Goal: Information Seeking & Learning: Learn about a topic

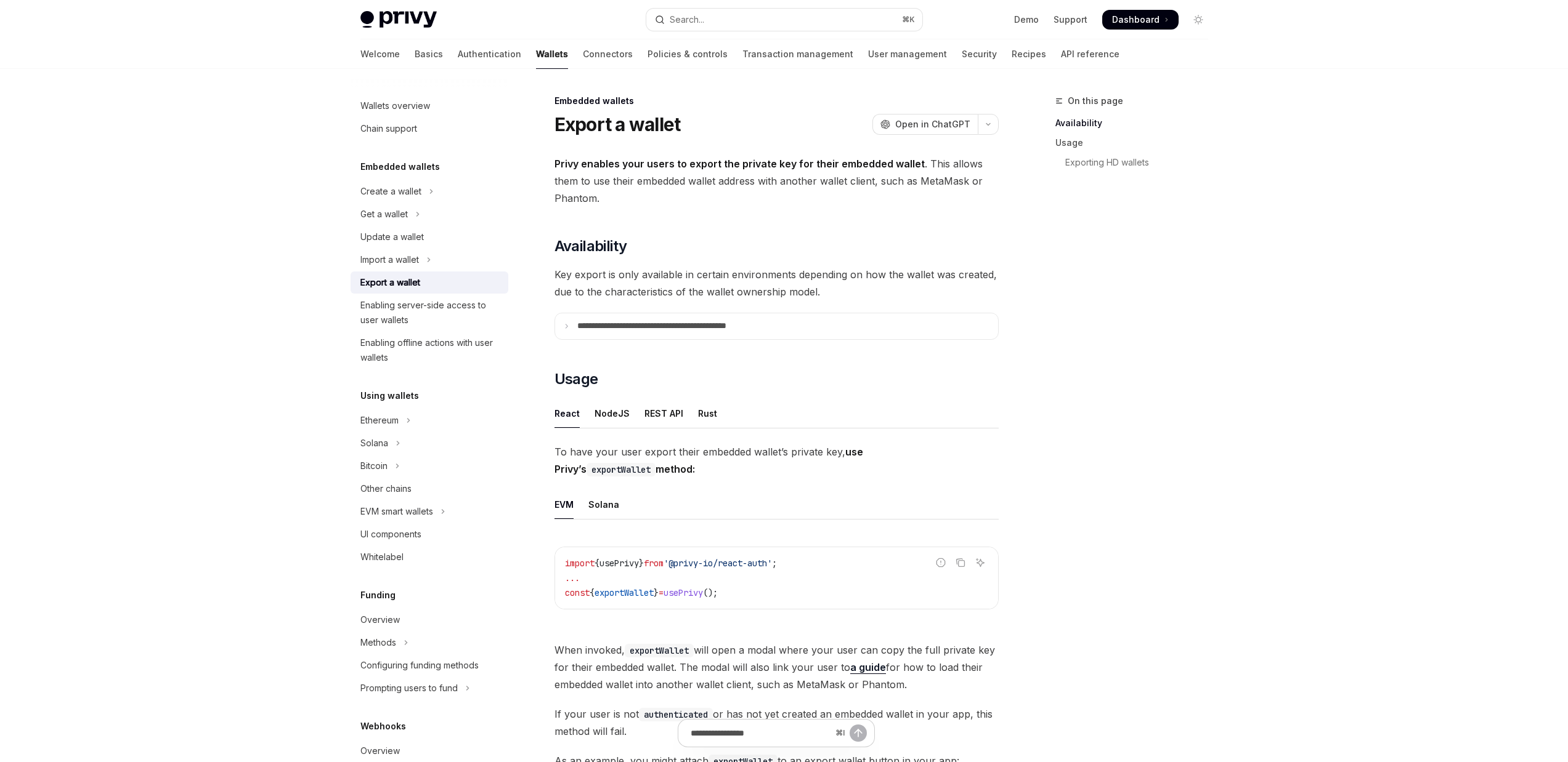
type textarea "*"
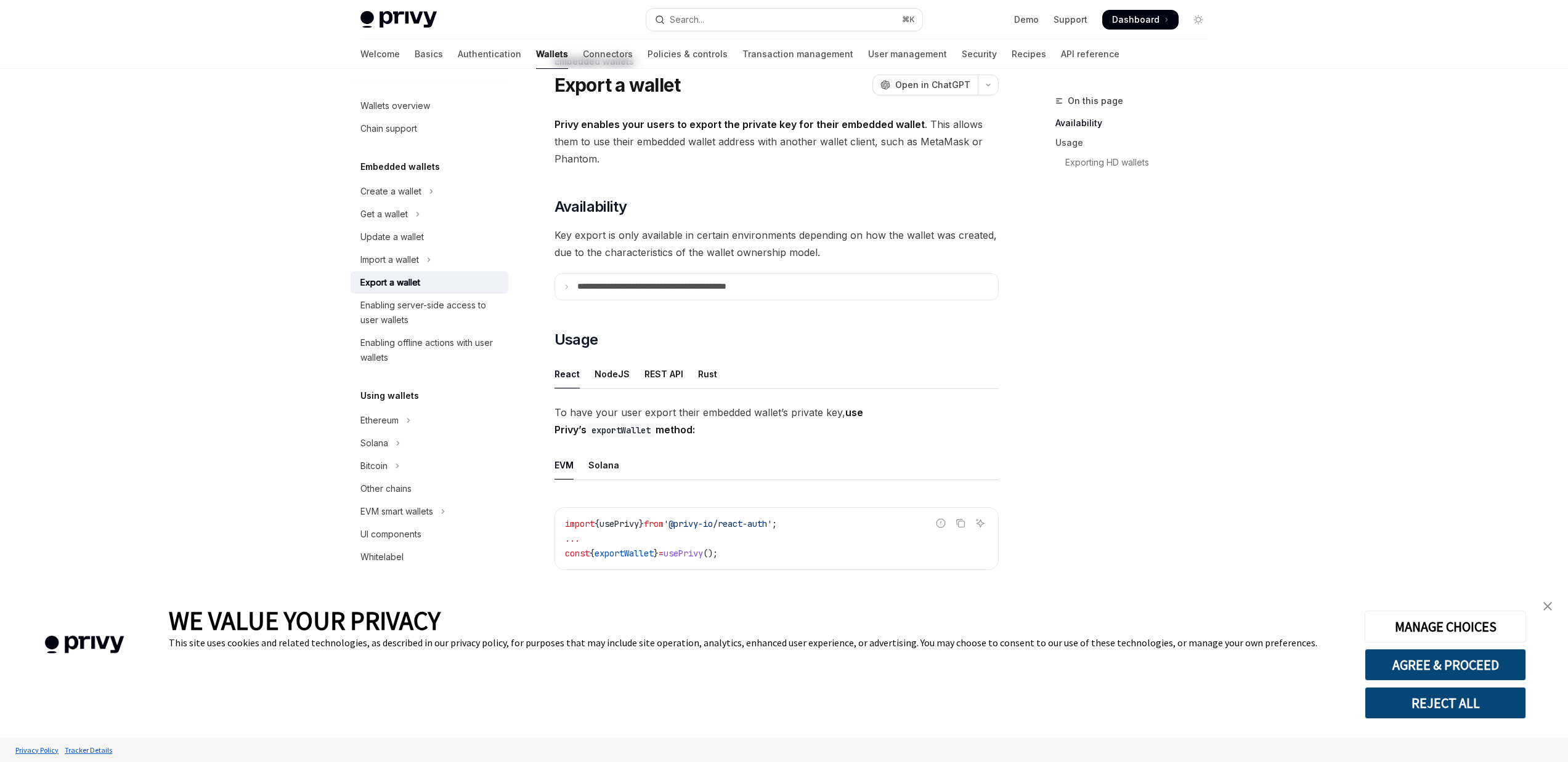
scroll to position [97, 0]
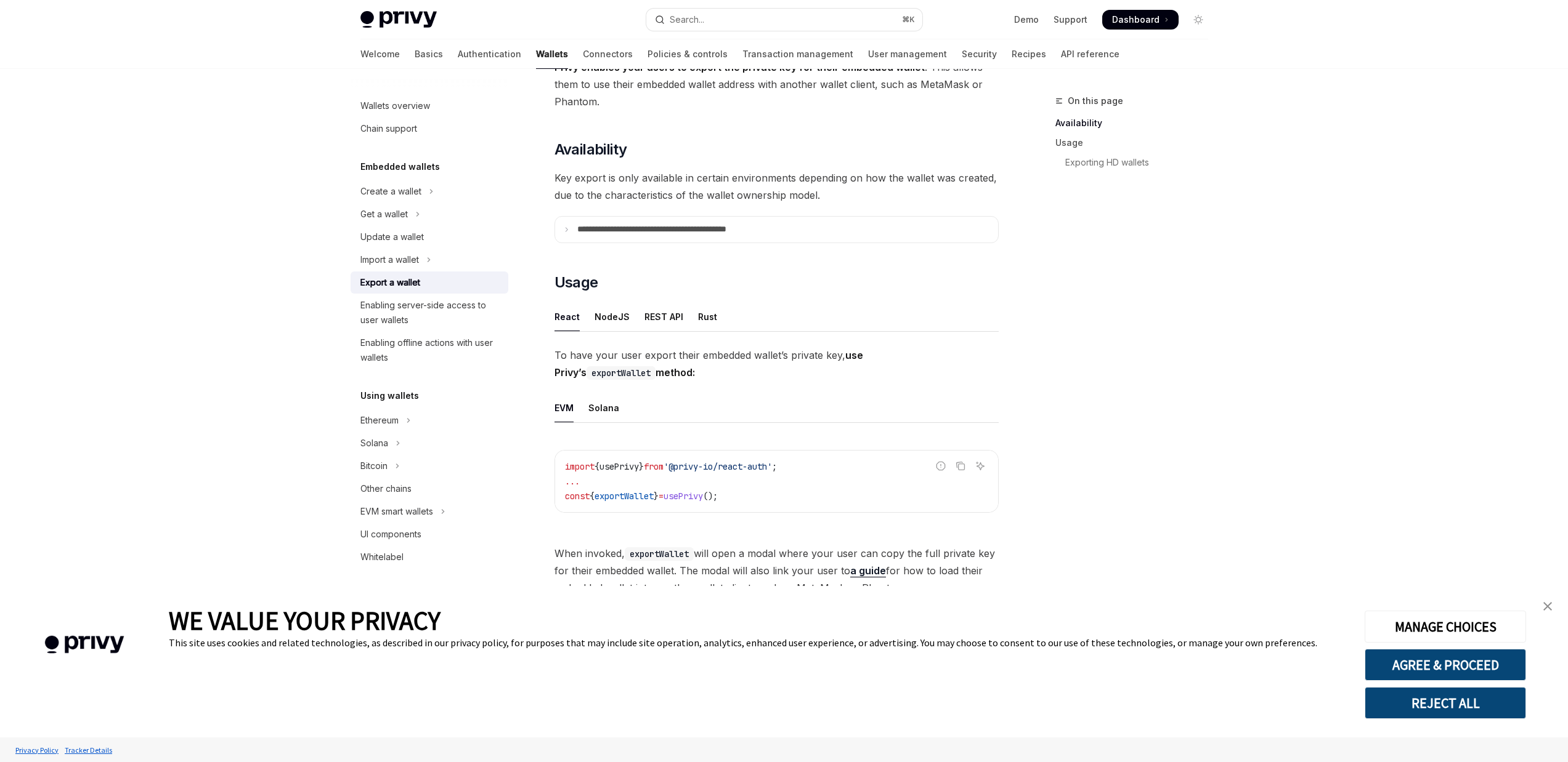
click at [1544, 603] on img "close banner" at bounding box center [1547, 606] width 9 height 9
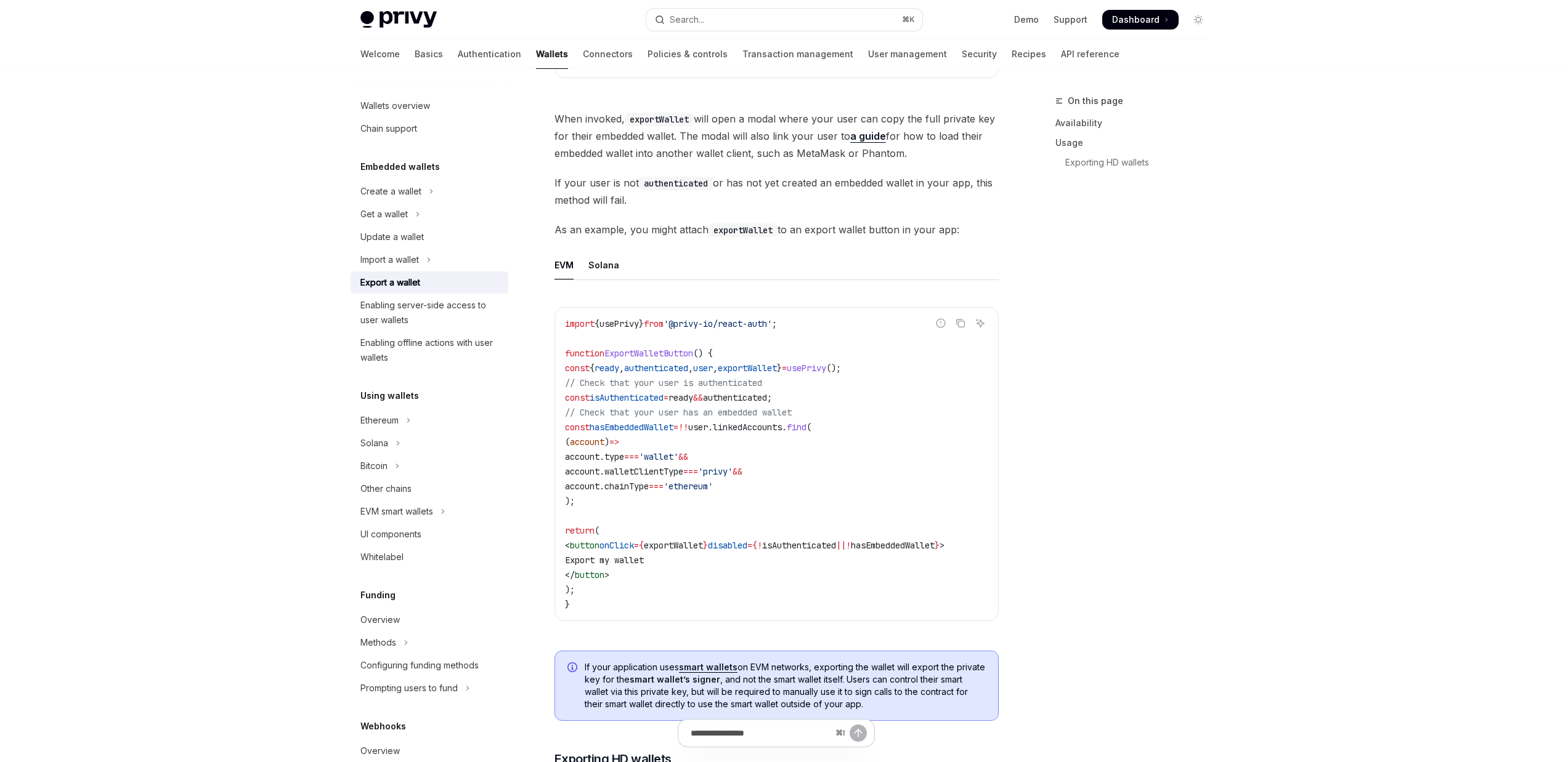
scroll to position [773, 0]
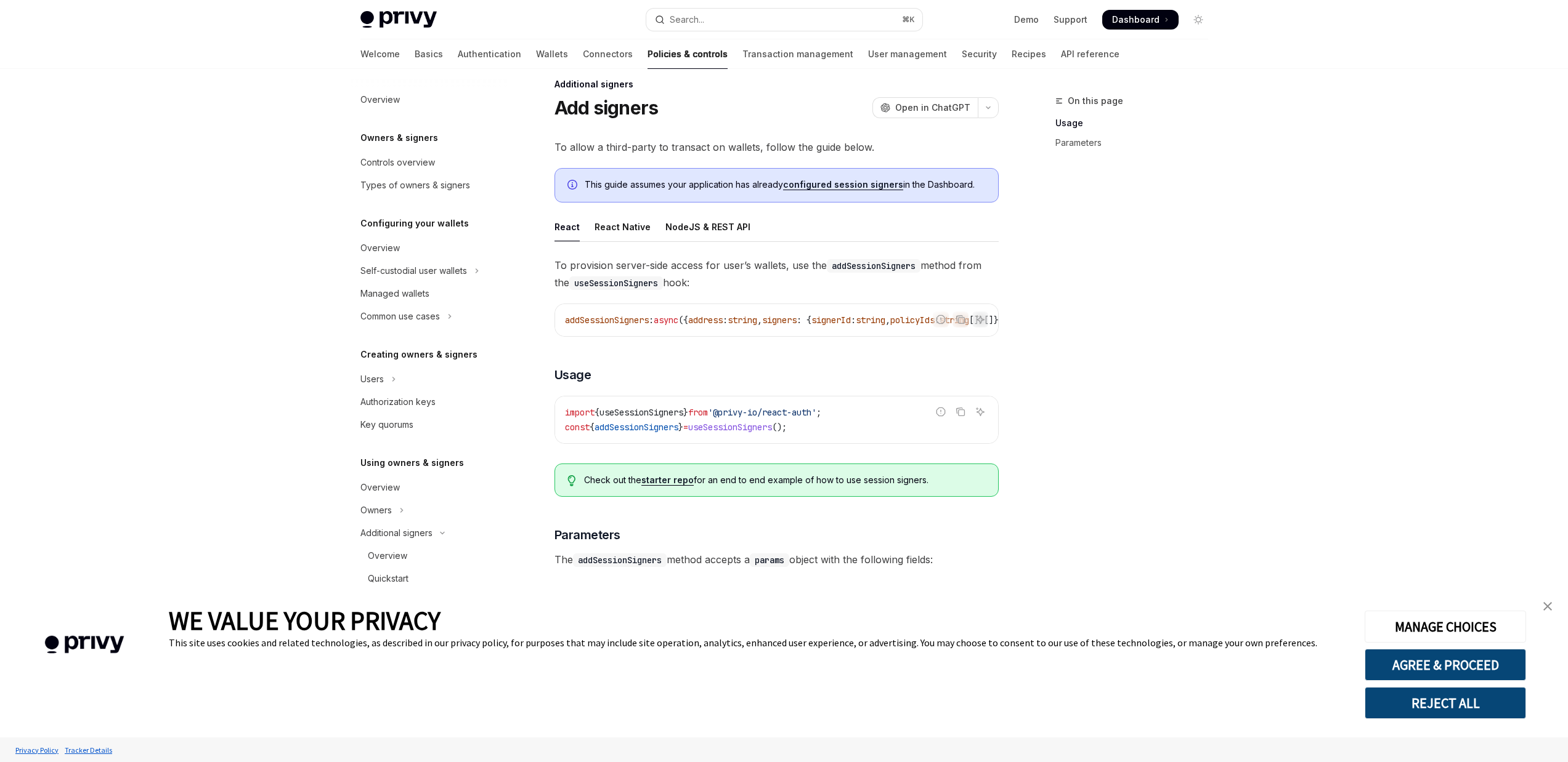
scroll to position [0, 26]
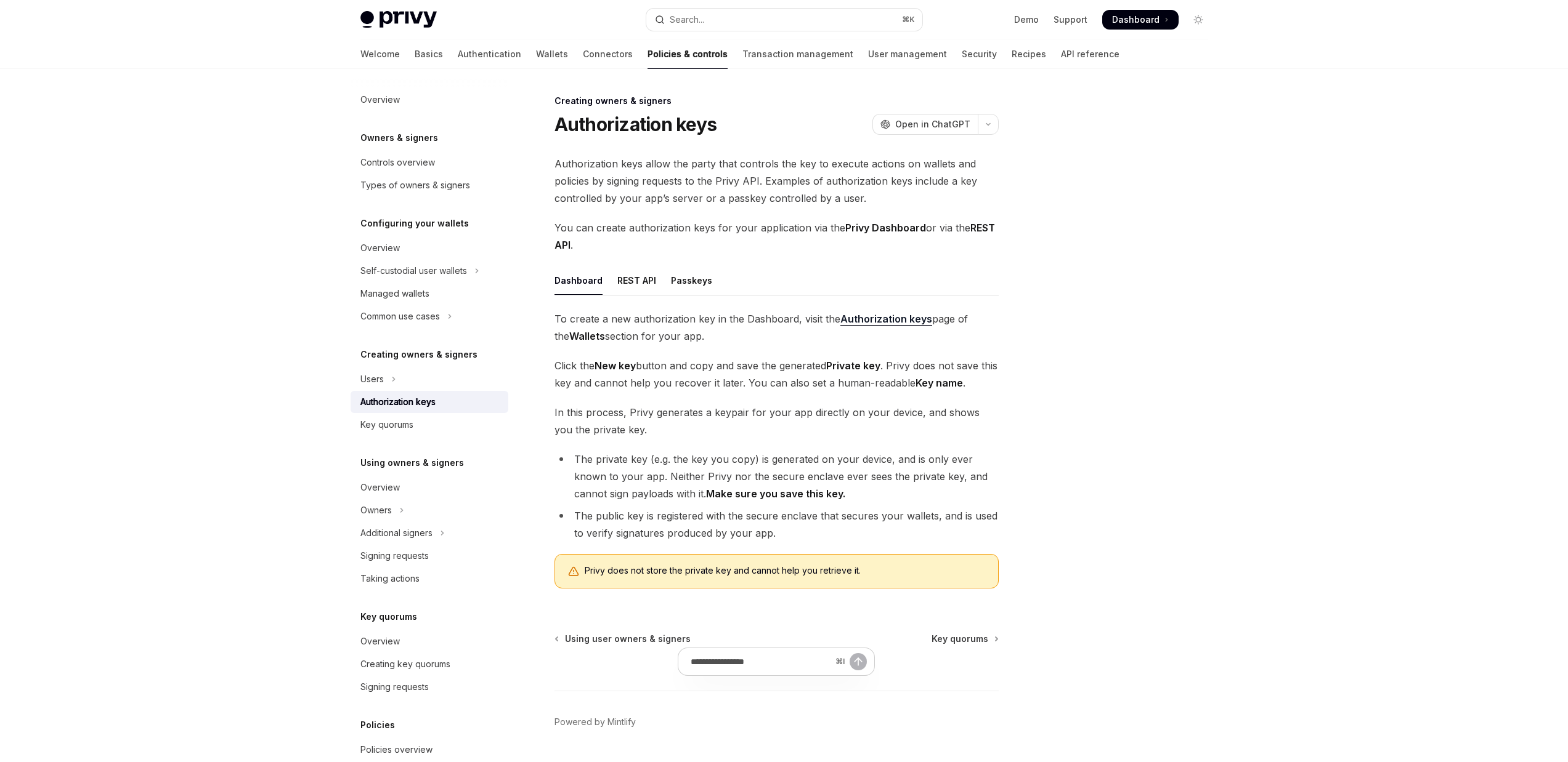
scroll to position [35, 0]
